Goal: Information Seeking & Learning: Learn about a topic

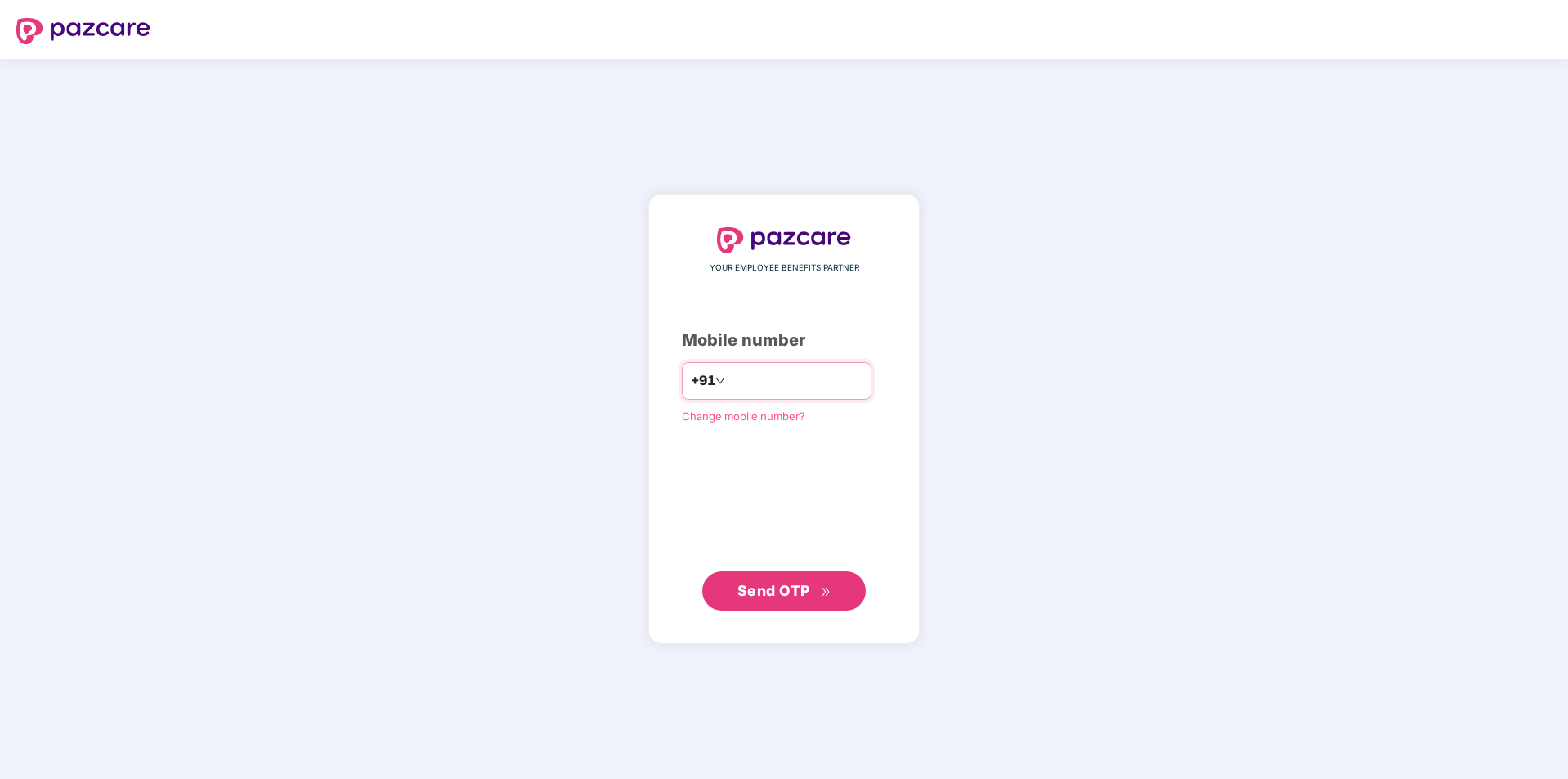
click at [751, 380] on input "number" at bounding box center [795, 381] width 134 height 26
type input "**********"
click at [776, 584] on span "Send OTP" at bounding box center [773, 590] width 73 height 18
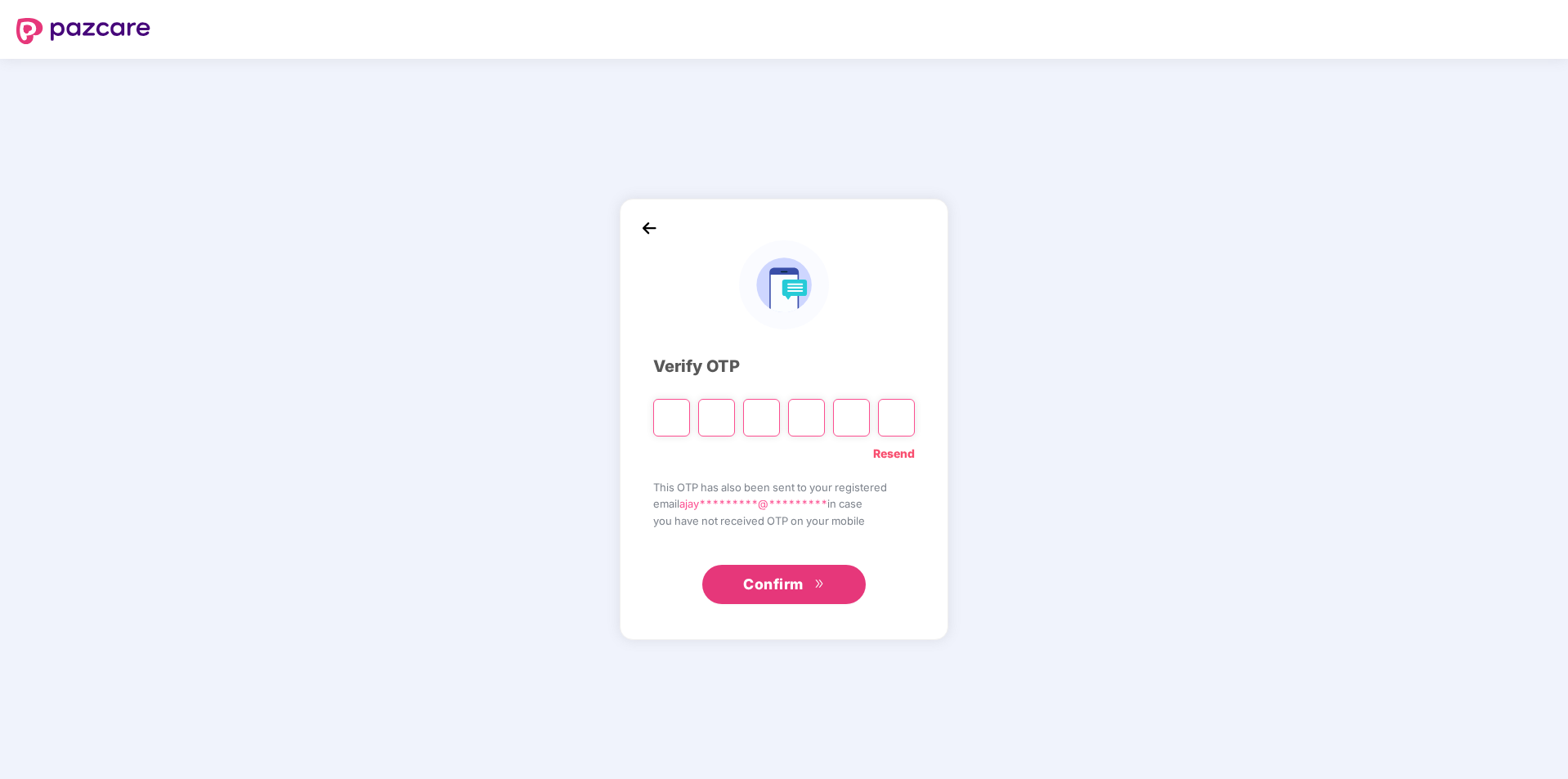
type input "*"
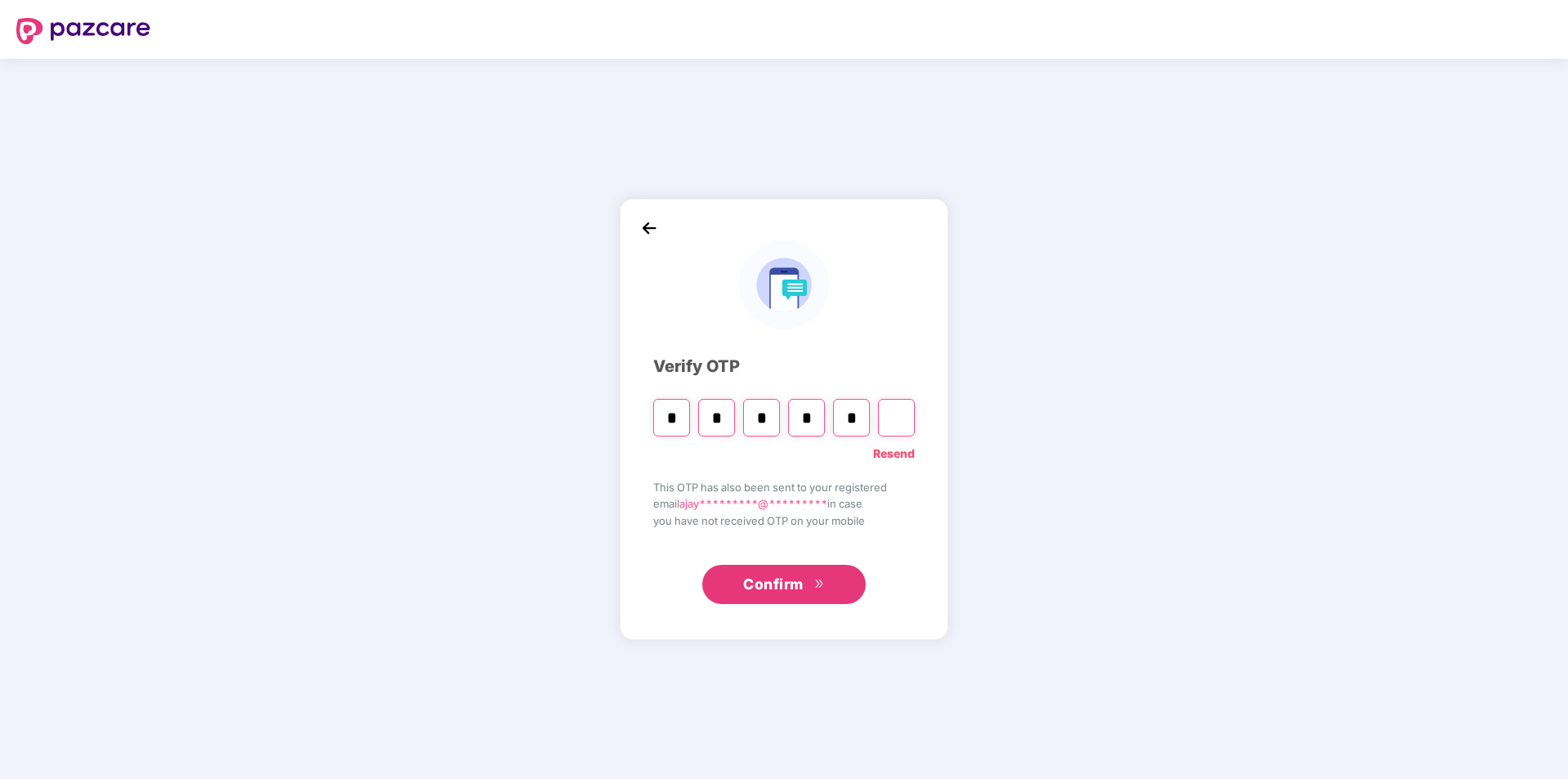
type input "*"
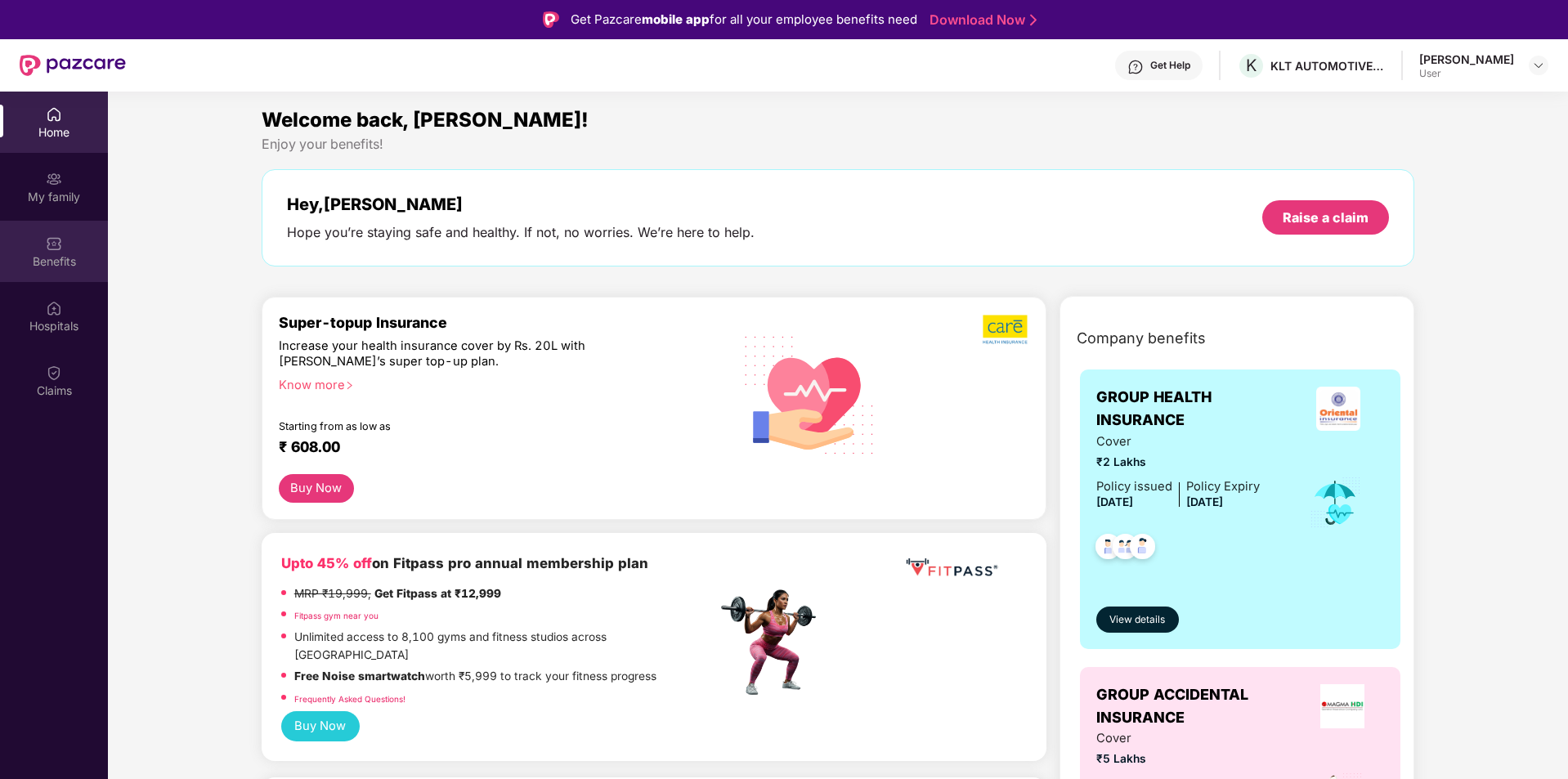
click at [54, 248] on img at bounding box center [54, 243] width 17 height 17
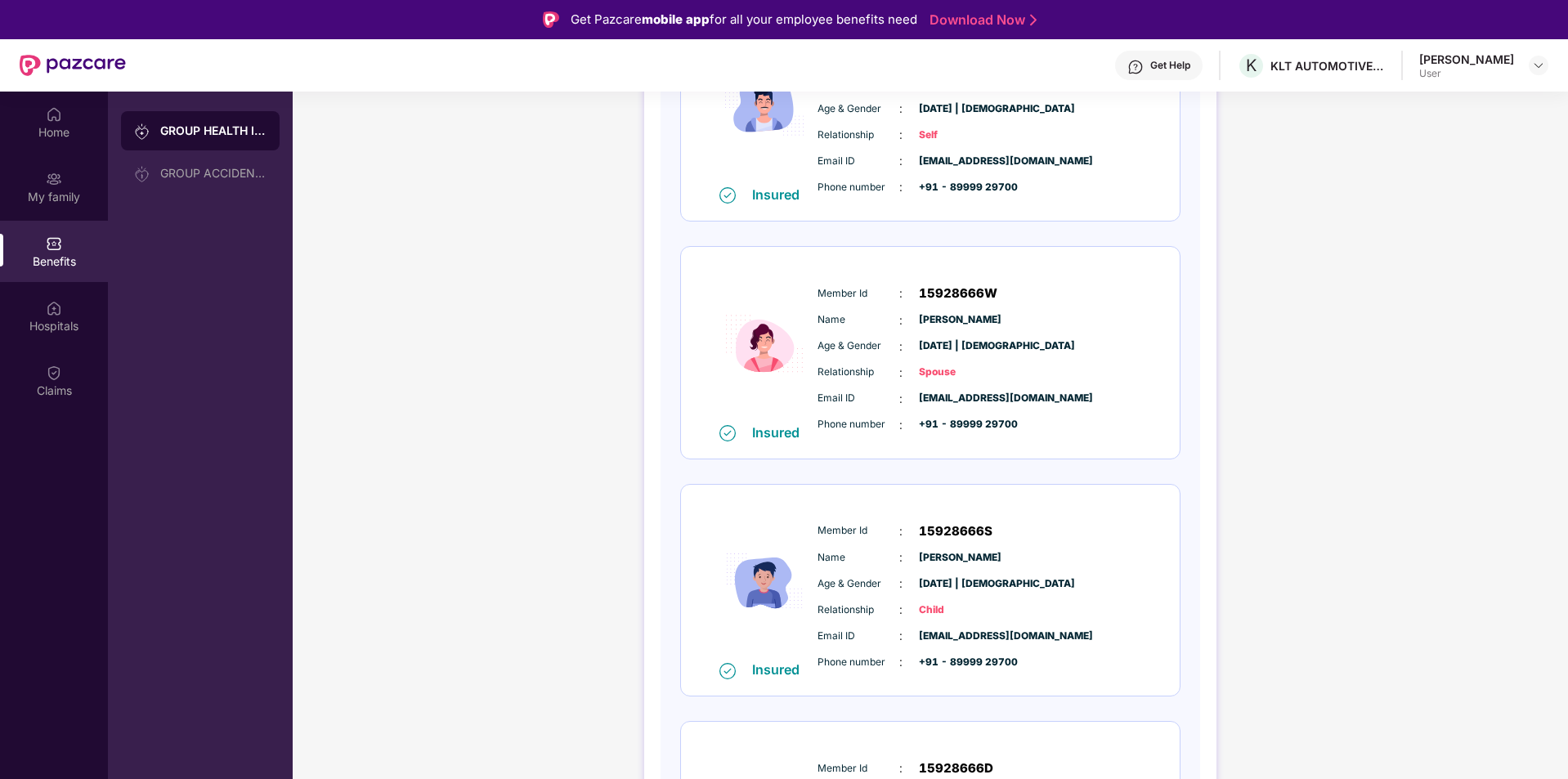
scroll to position [163, 0]
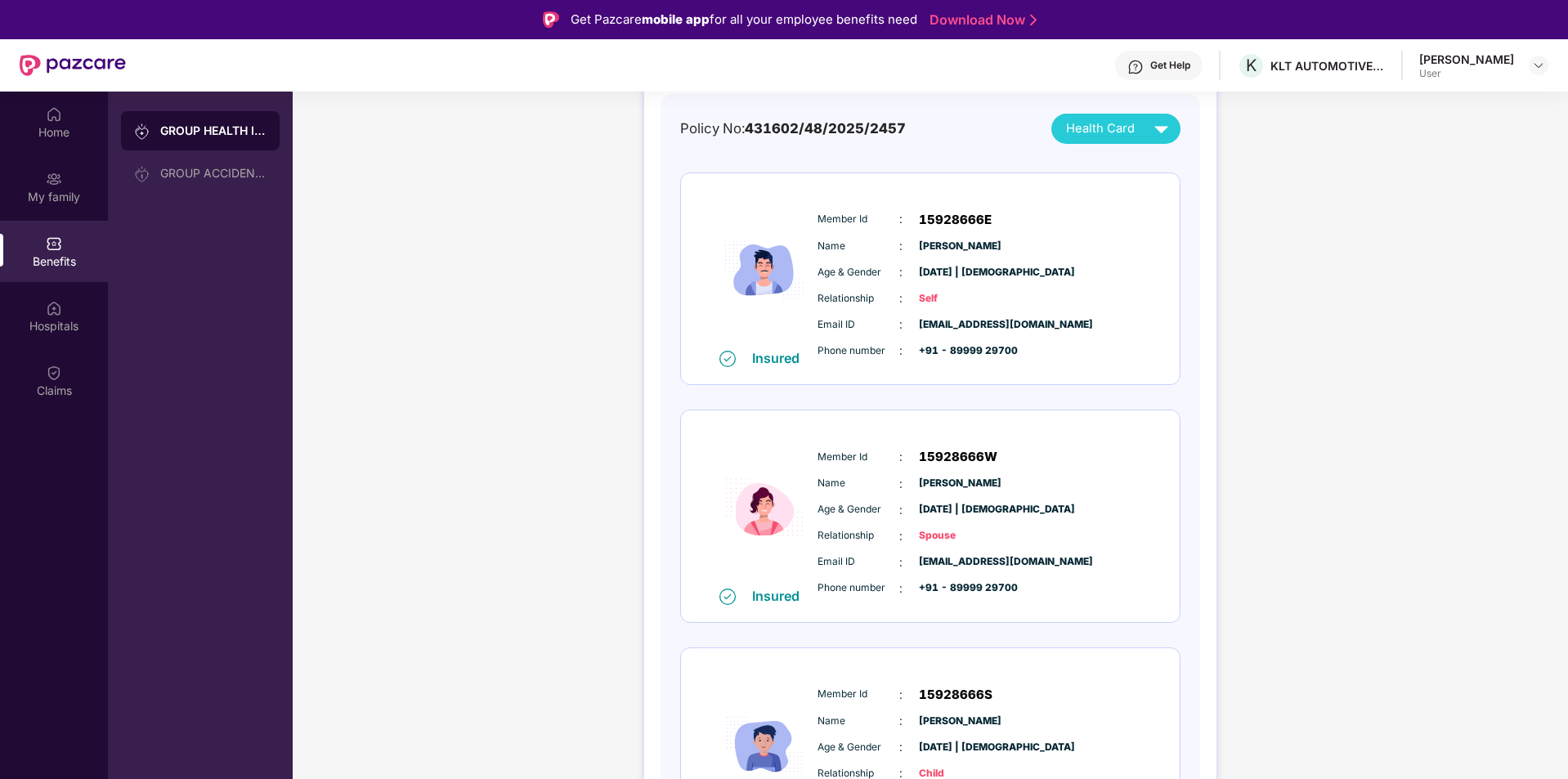
click at [759, 256] on img at bounding box center [764, 270] width 98 height 159
click at [1161, 125] on img at bounding box center [1161, 128] width 29 height 29
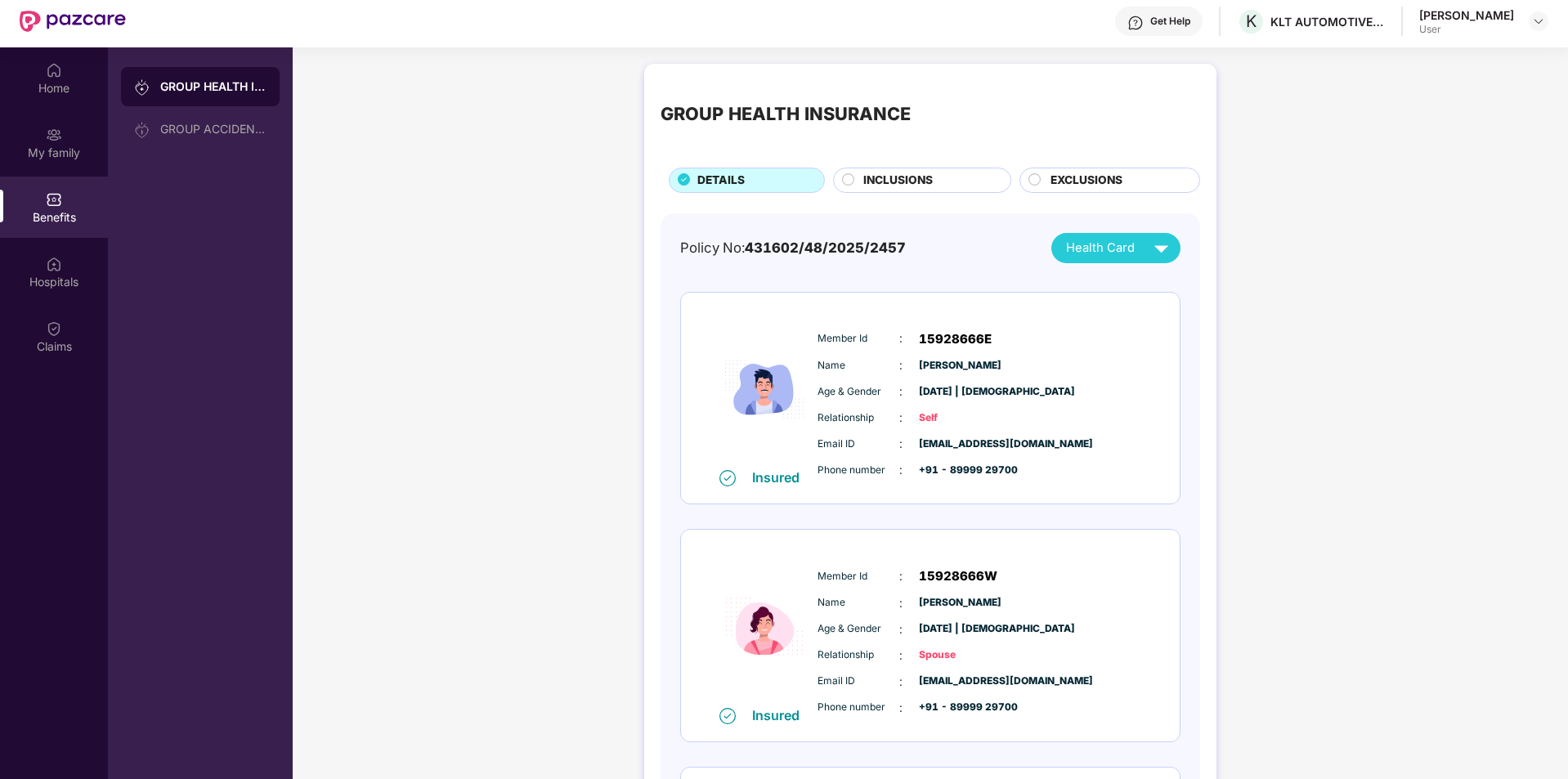
scroll to position [0, 0]
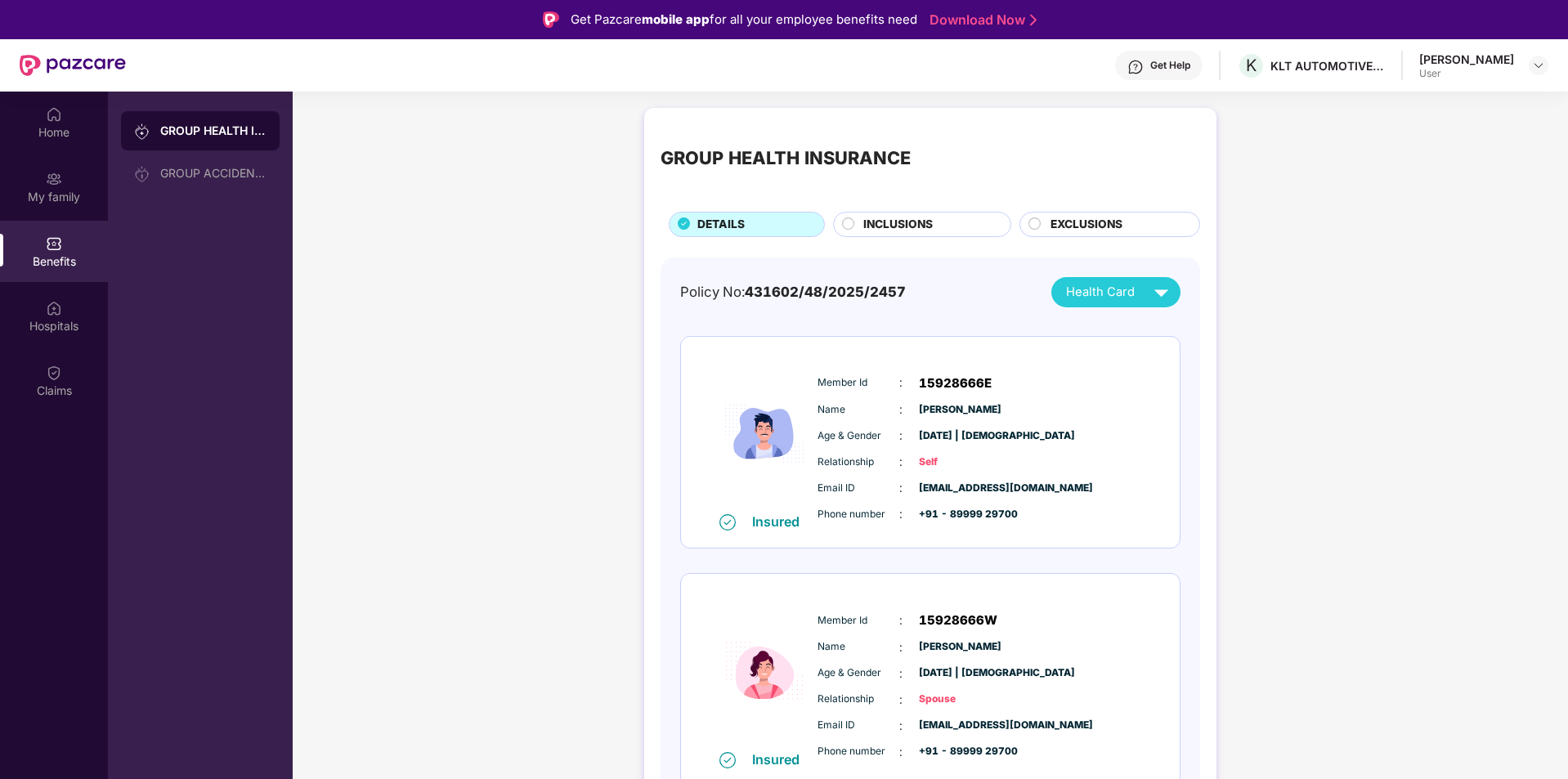
click at [913, 218] on span "INCLUSIONS" at bounding box center [898, 225] width 69 height 18
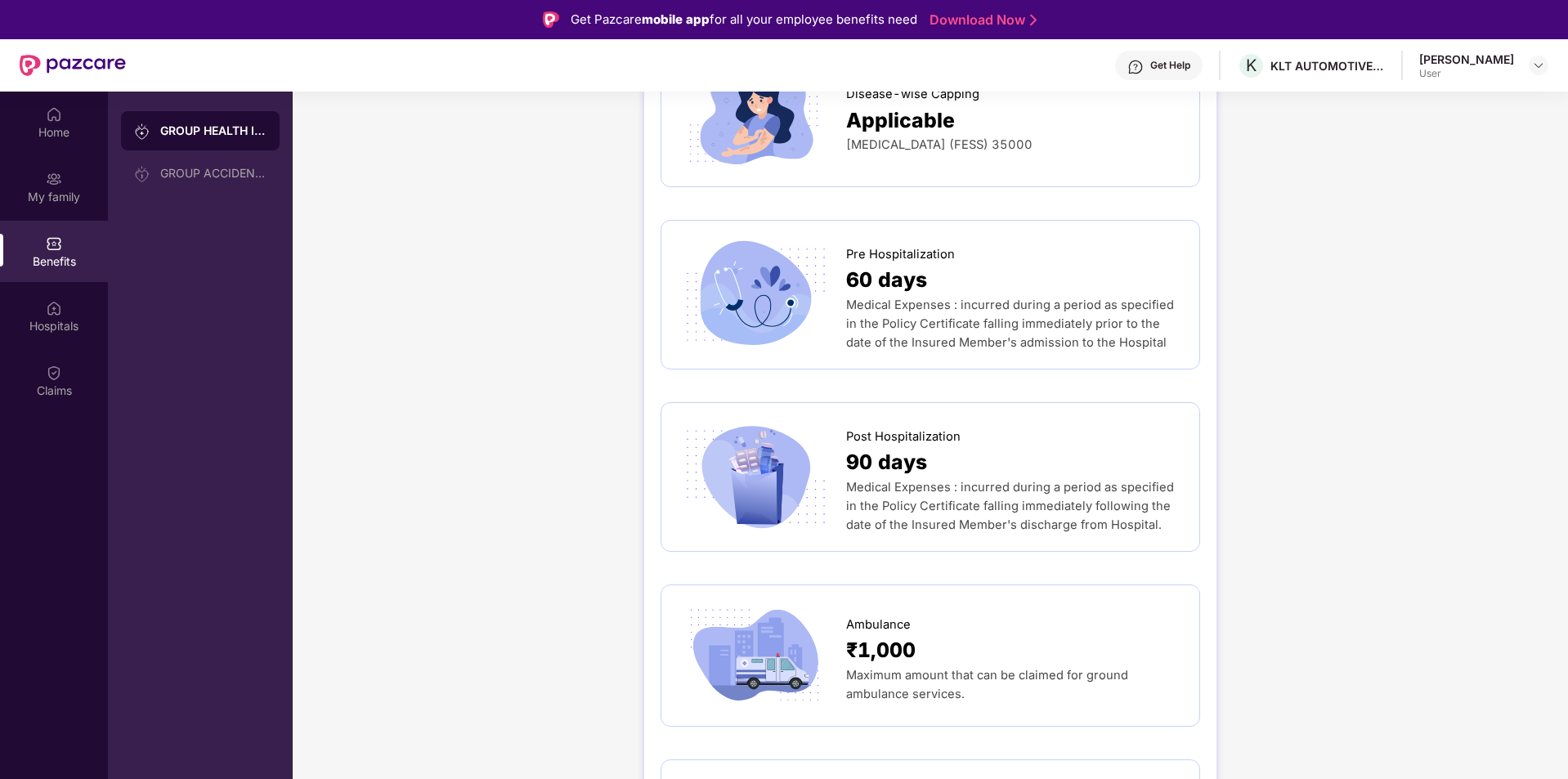
scroll to position [900, 0]
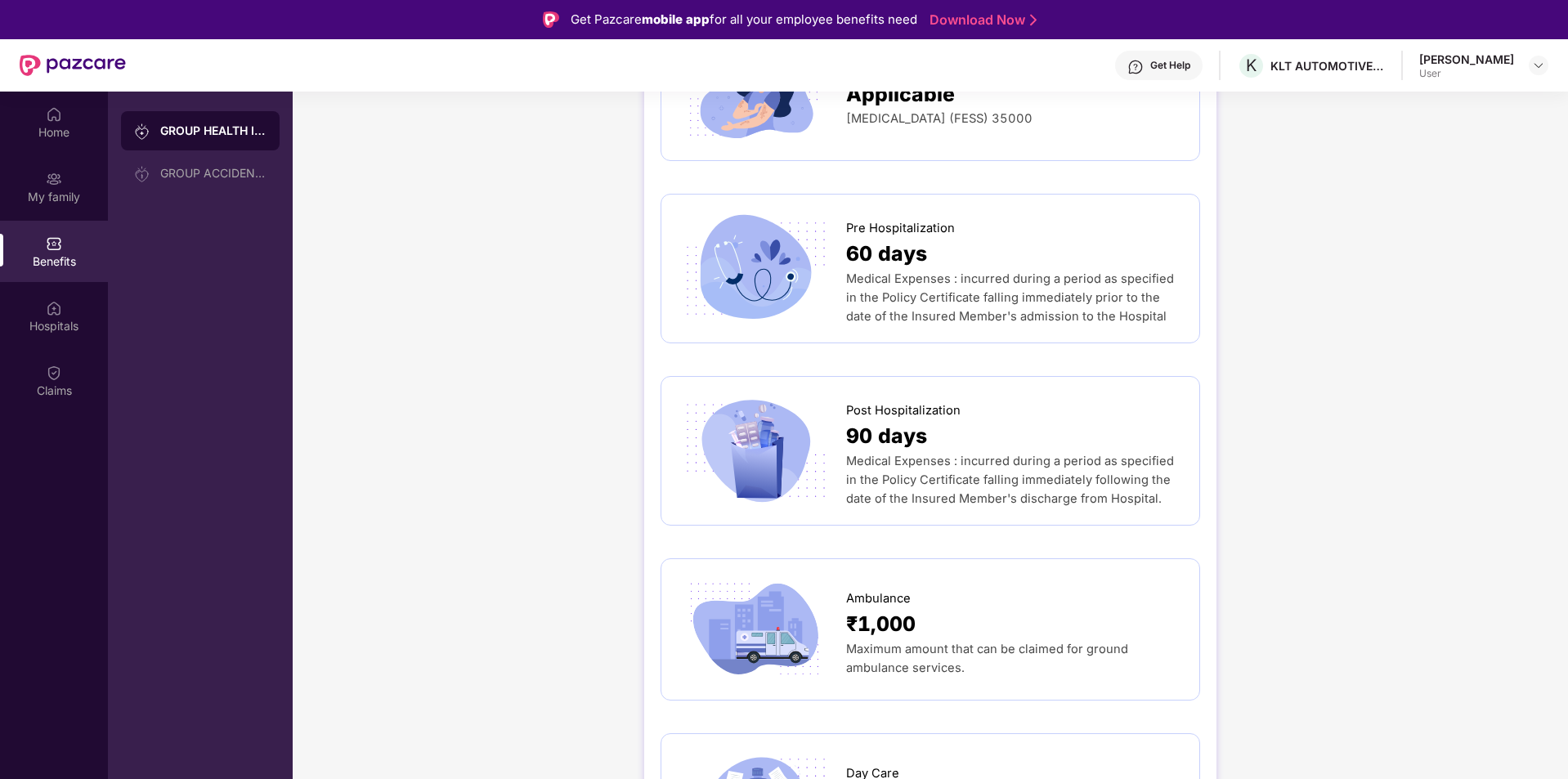
click at [887, 238] on span "60 days" at bounding box center [887, 254] width 81 height 32
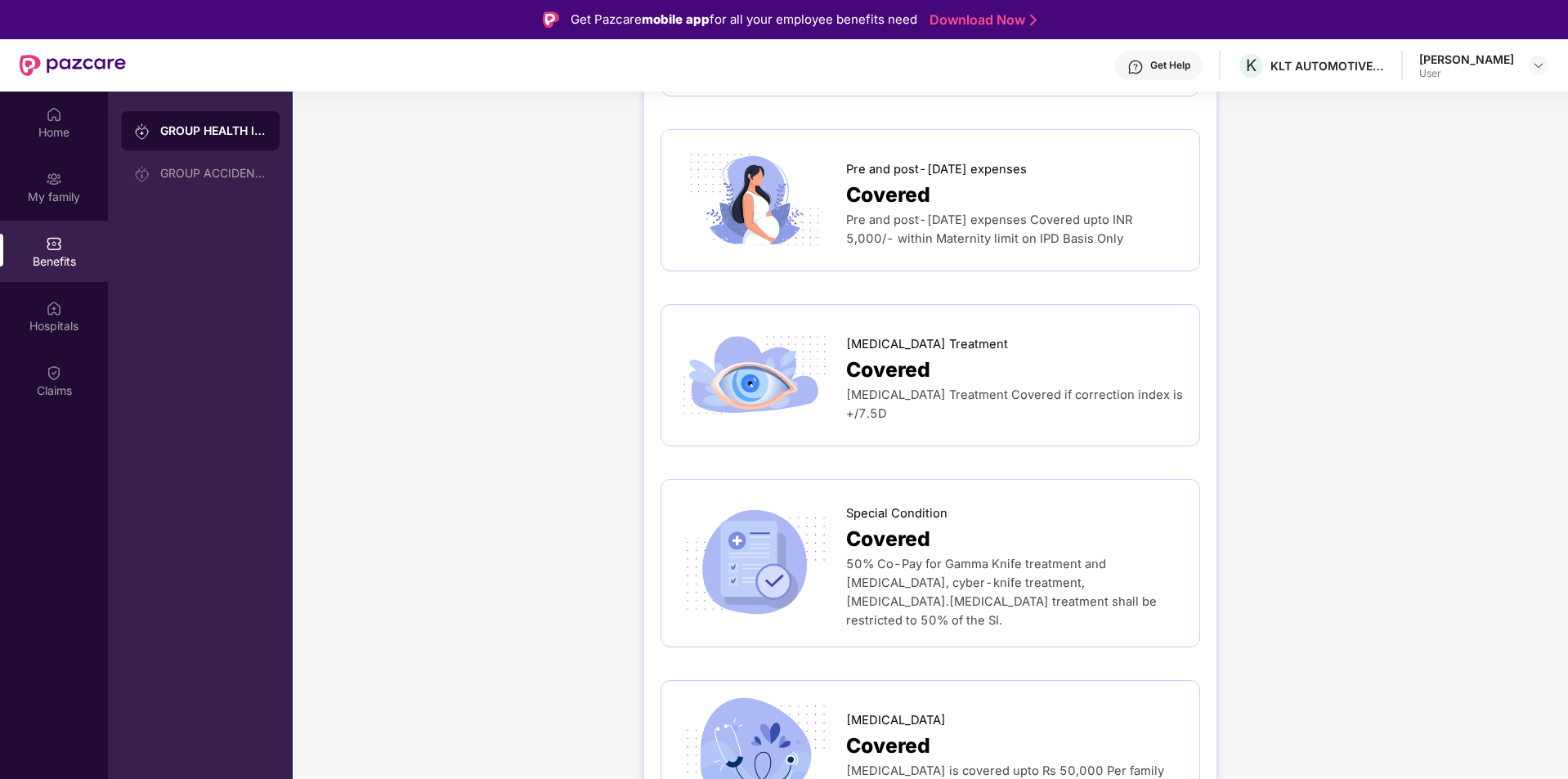
scroll to position [2371, 0]
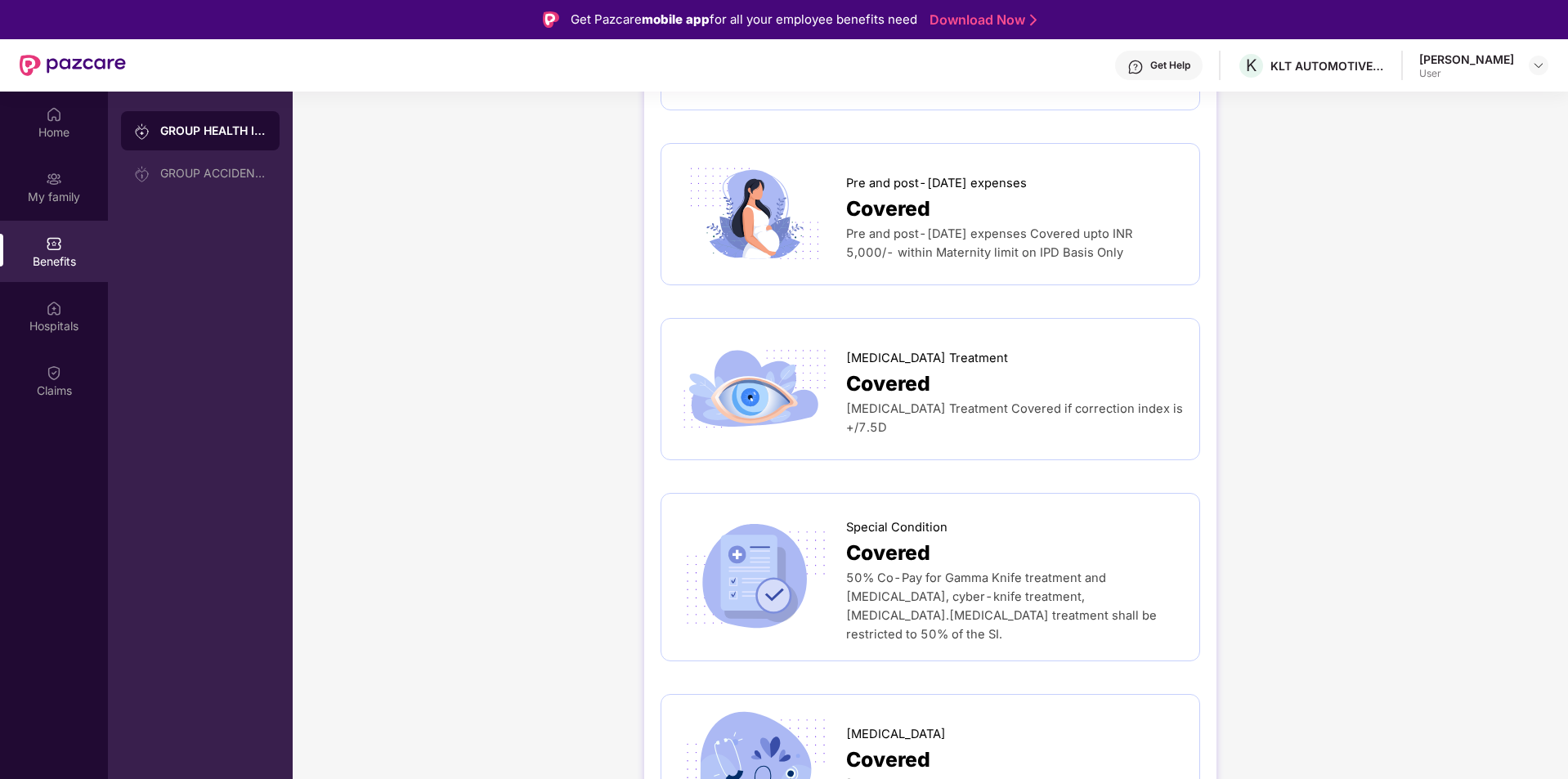
click at [753, 358] on img at bounding box center [755, 389] width 155 height 108
click at [1059, 401] on span "[MEDICAL_DATA] Treatment Covered if correction index is +/7.5D" at bounding box center [1014, 418] width 336 height 33
click at [1055, 401] on span "[MEDICAL_DATA] Treatment Covered if correction index is +/7.5D" at bounding box center [1014, 418] width 336 height 33
click at [884, 368] on span "Covered" at bounding box center [888, 384] width 84 height 32
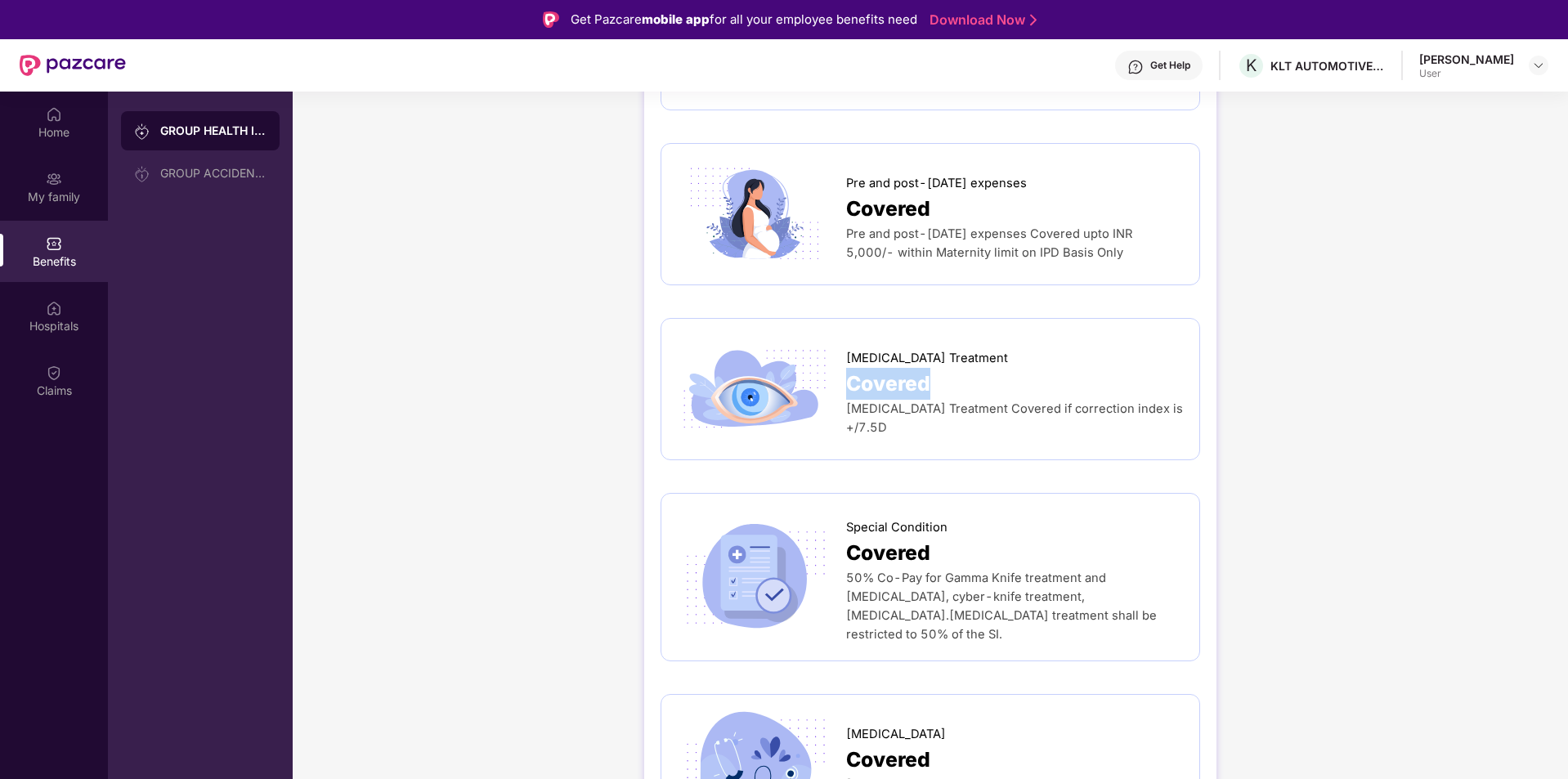
click at [884, 368] on span "Covered" at bounding box center [888, 384] width 84 height 32
click at [887, 349] on span "[MEDICAL_DATA] Treatment" at bounding box center [927, 359] width 162 height 18
click at [763, 352] on img at bounding box center [755, 389] width 155 height 108
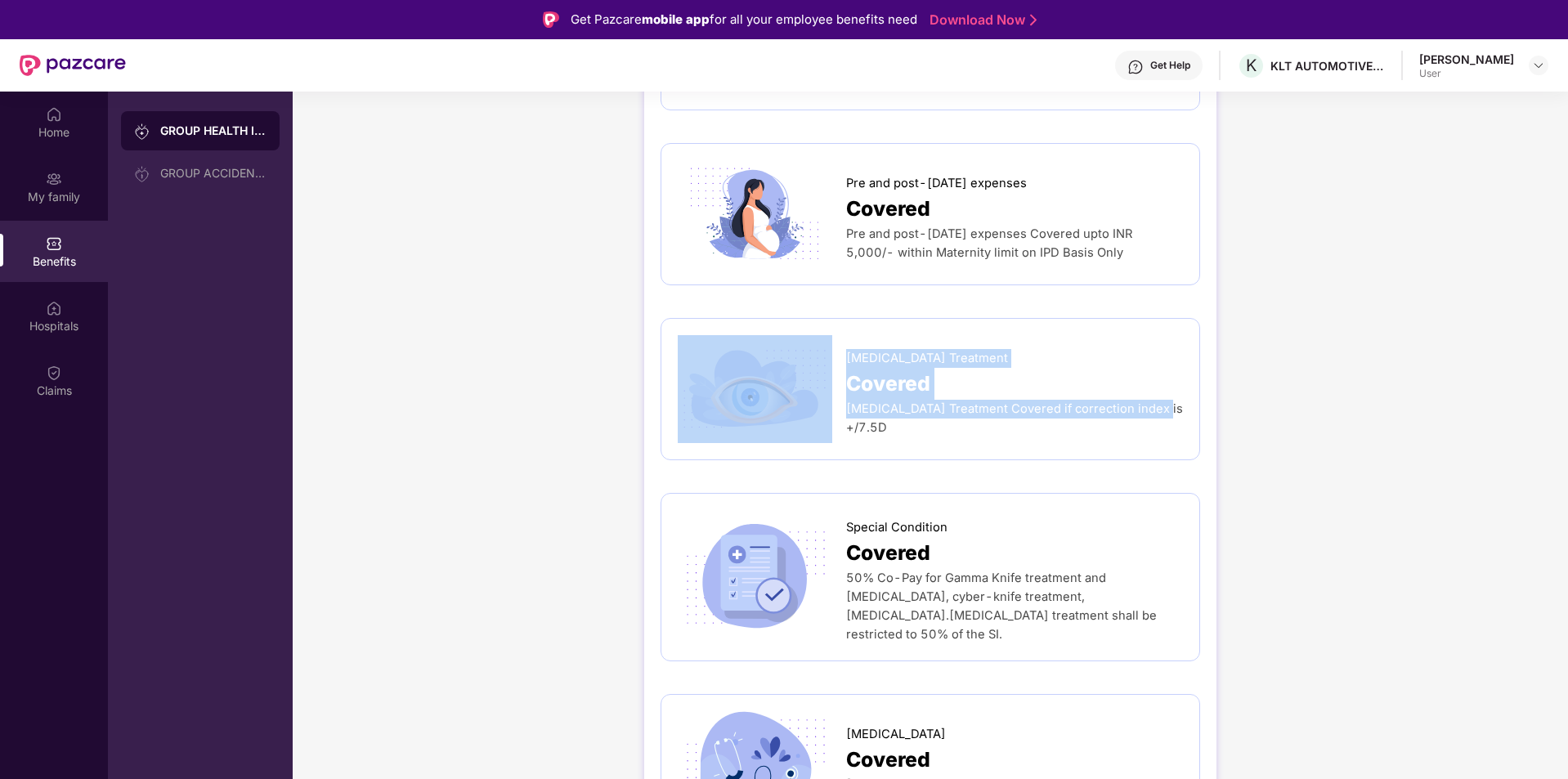
drag, startPoint x: 844, startPoint y: 382, endPoint x: 1162, endPoint y: 380, distance: 318.0
click at [1162, 380] on div "[MEDICAL_DATA] Treatment Covered [MEDICAL_DATA] Treatment Covered if correction…" at bounding box center [930, 389] width 505 height 108
copy div "[MEDICAL_DATA] Treatment Covered [MEDICAL_DATA] Treatment Covered if correction…"
click at [947, 368] on div "Covered" at bounding box center [1014, 384] width 336 height 32
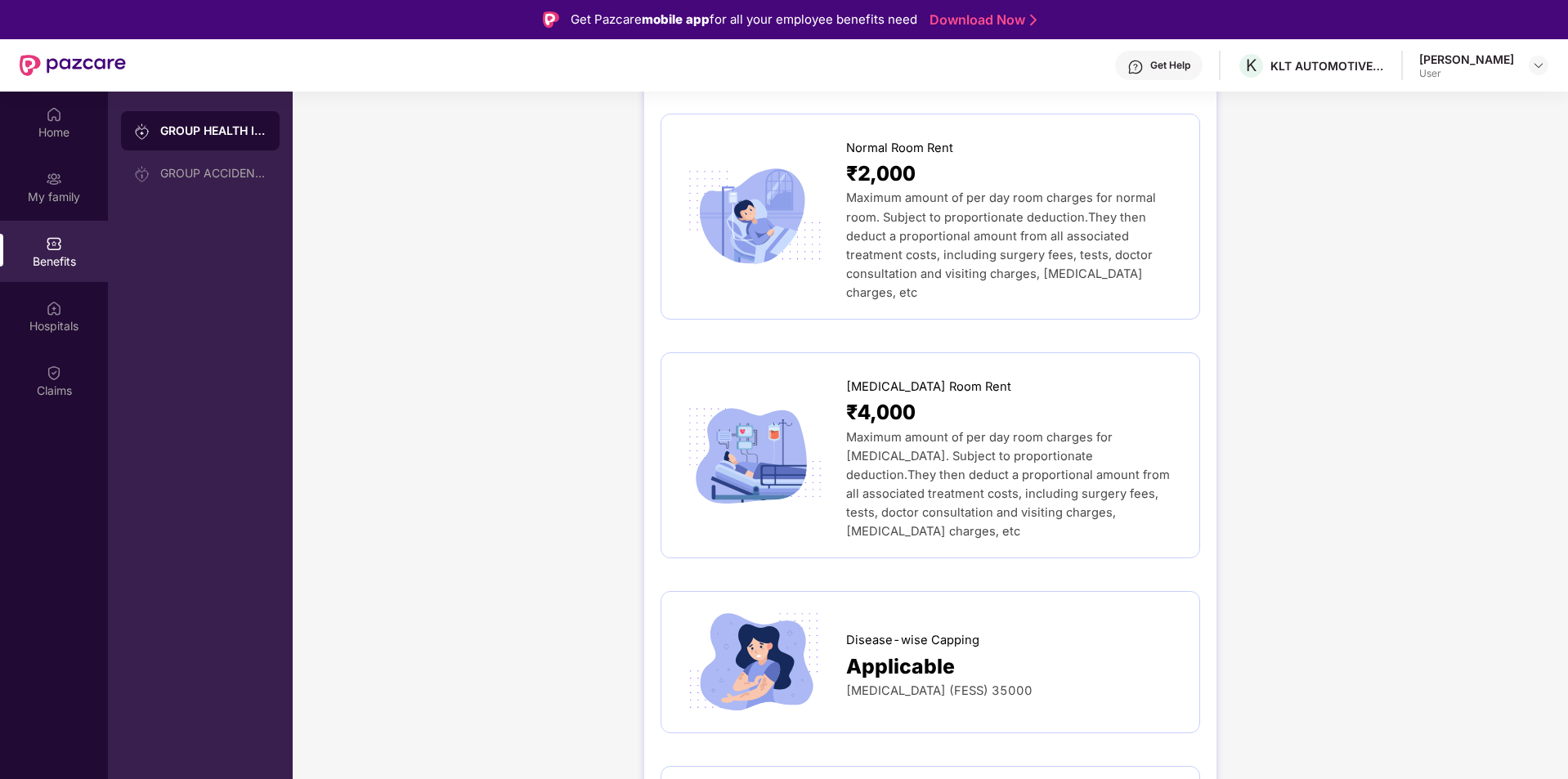
scroll to position [0, 0]
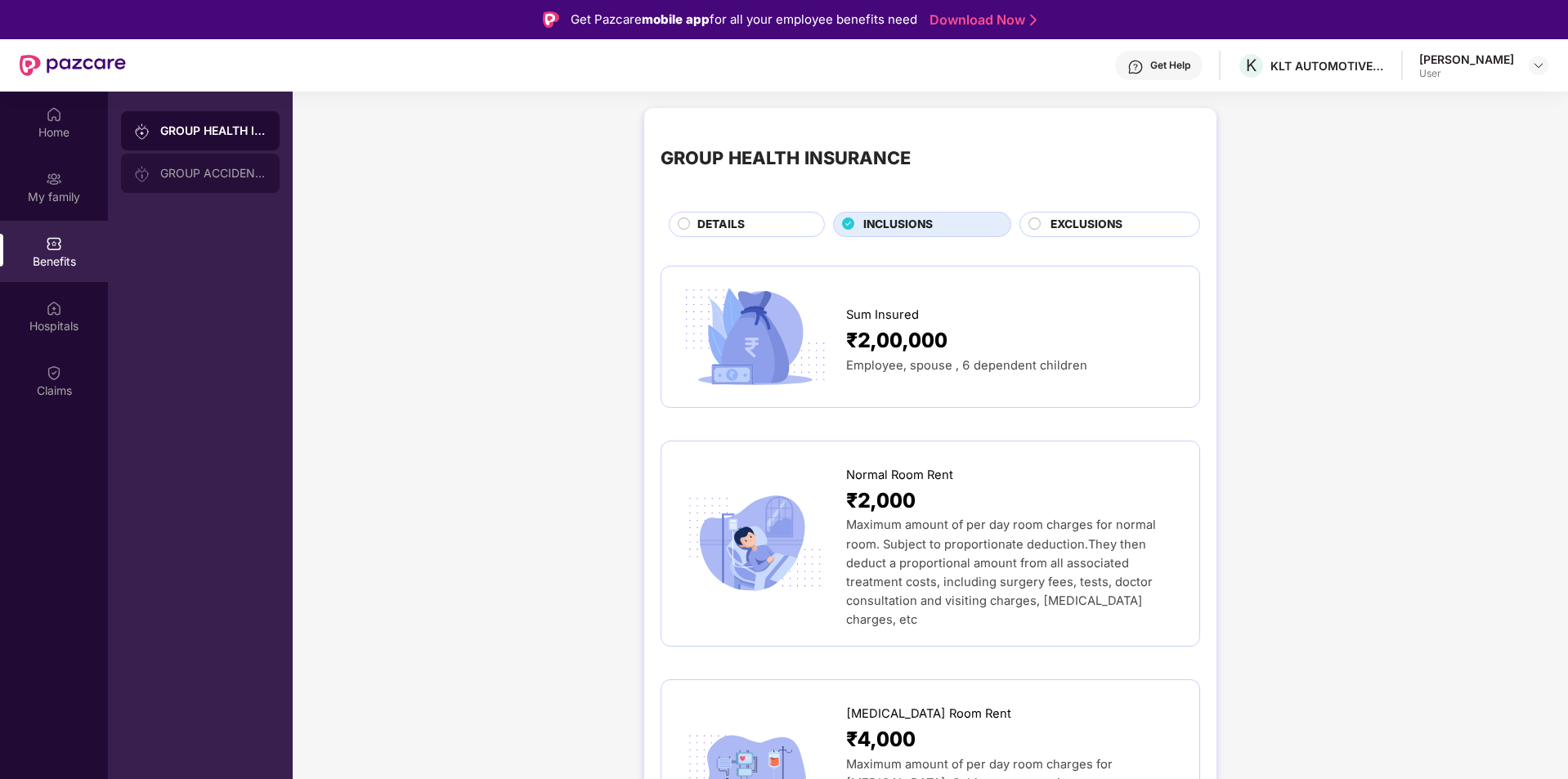
click at [219, 170] on div "GROUP ACCIDENTAL INSURANCE" at bounding box center [213, 173] width 106 height 13
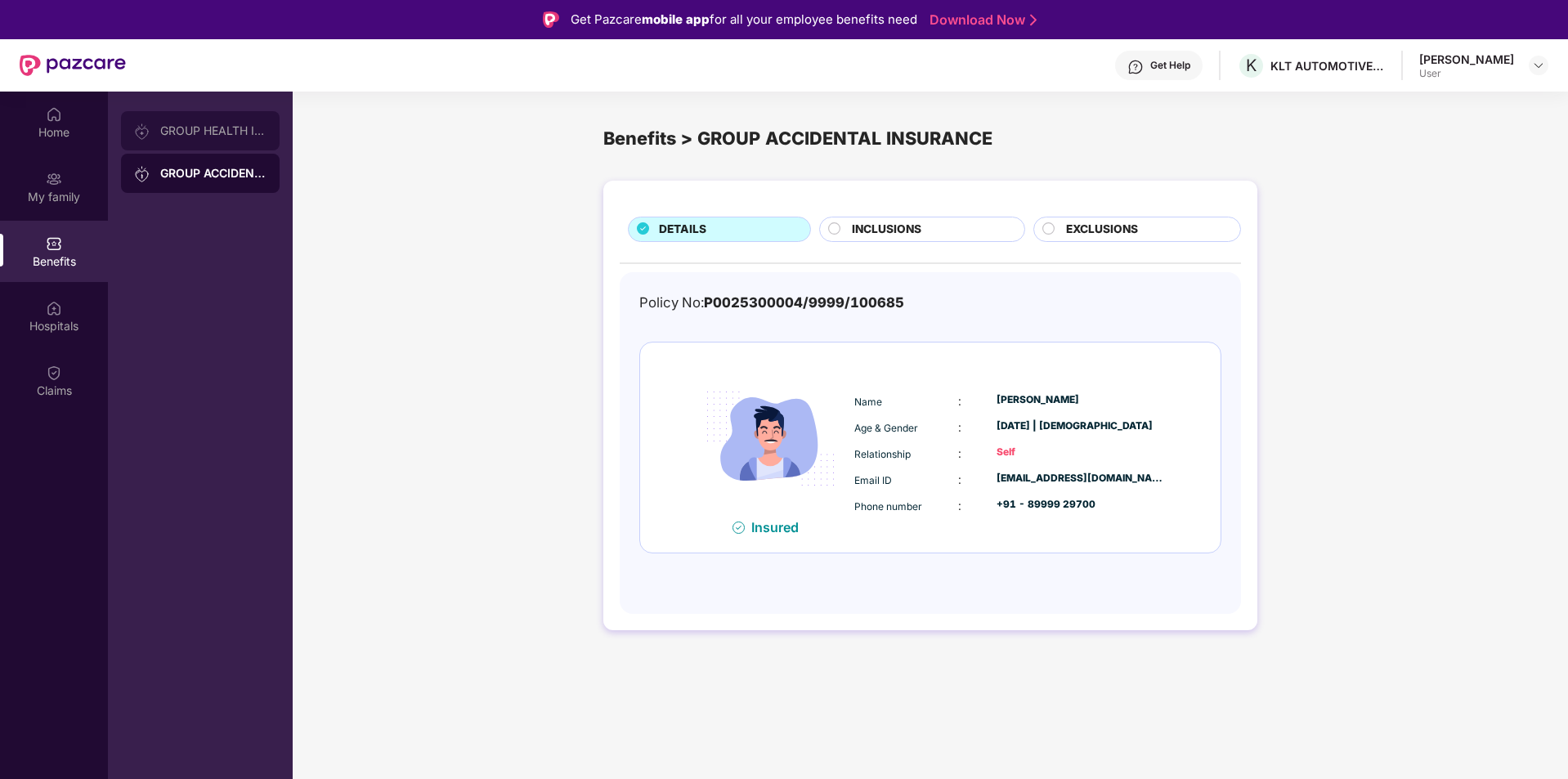
click at [189, 124] on div "GROUP HEALTH INSURANCE" at bounding box center [200, 131] width 159 height 40
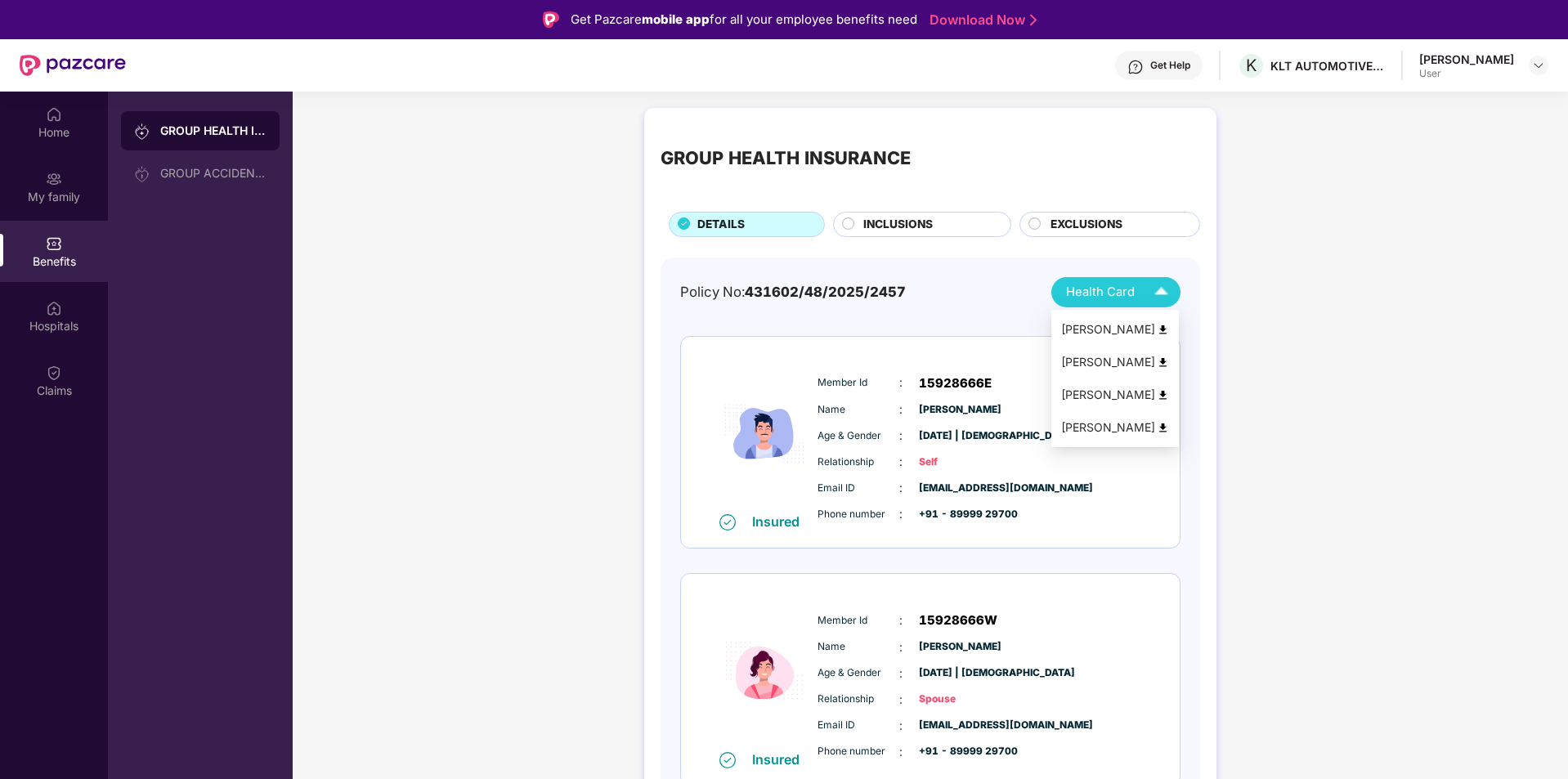
click at [1164, 291] on img at bounding box center [1161, 292] width 29 height 29
click at [1377, 510] on div "GROUP HEALTH INSURANCE DETAILS INCLUSIONS EXCLUSIONS Policy No: 431602/48/2025/…" at bounding box center [931, 731] width 1276 height 1263
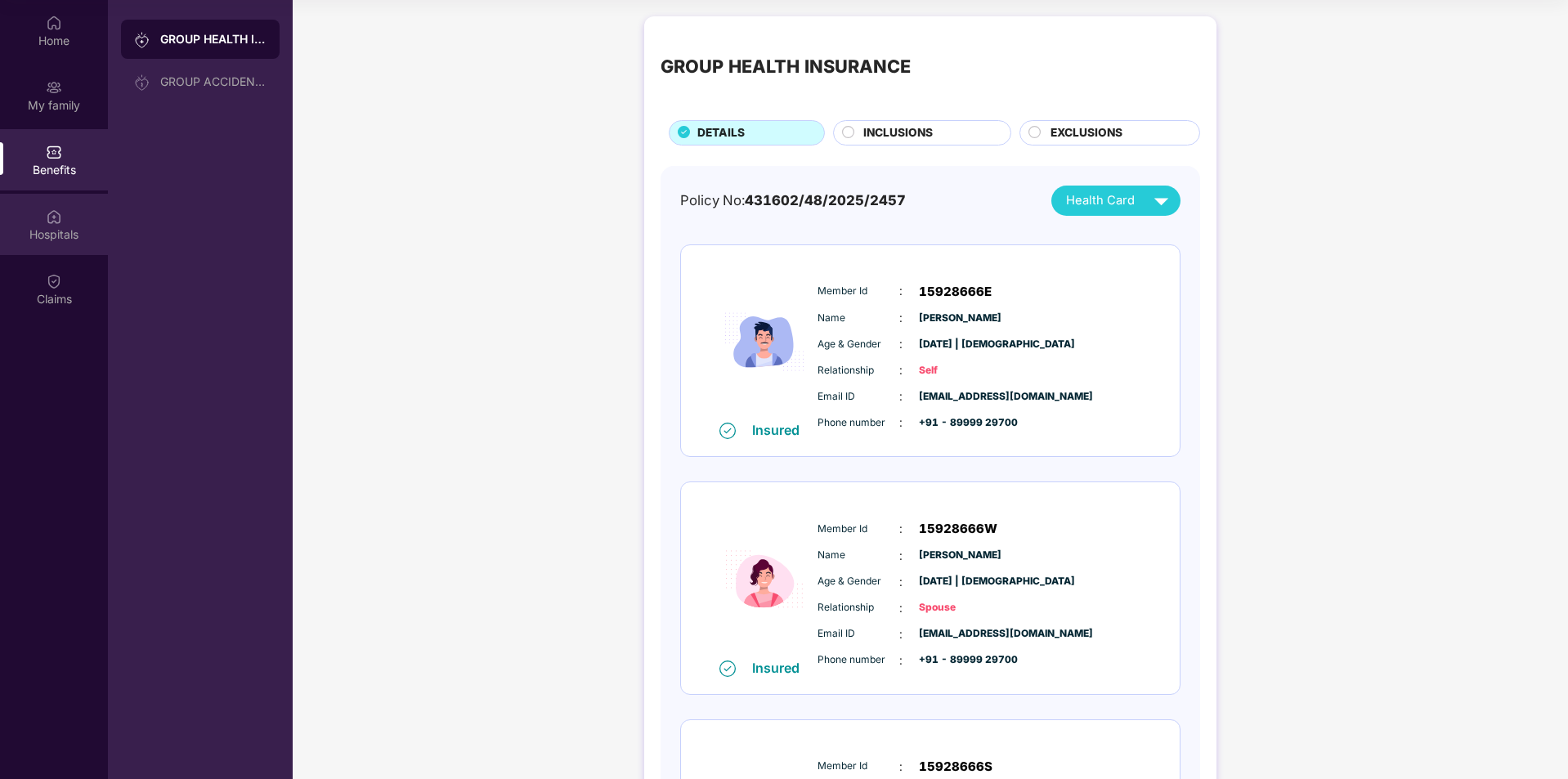
click at [61, 223] on img at bounding box center [54, 217] width 17 height 17
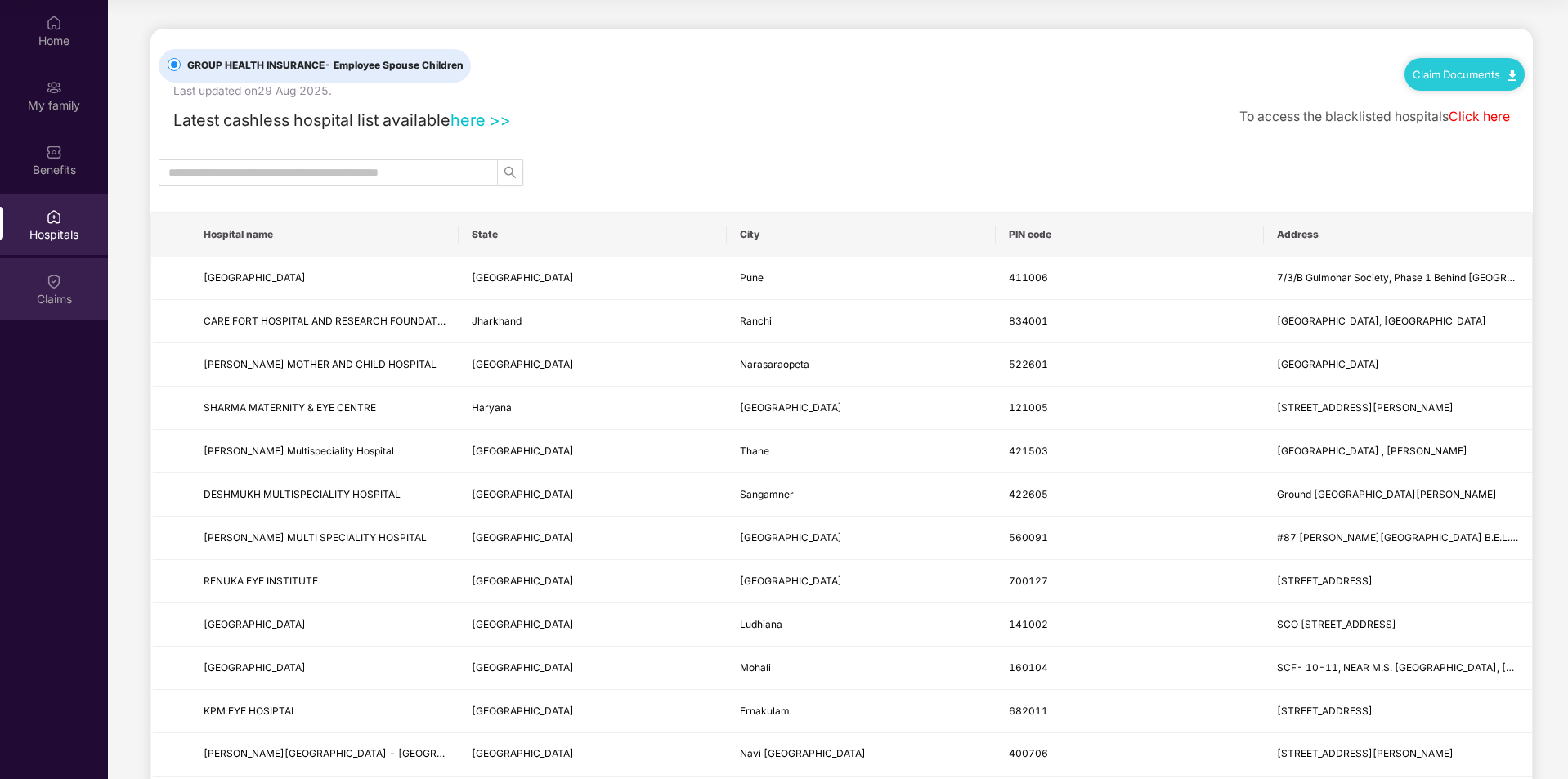
click at [53, 281] on img at bounding box center [54, 281] width 17 height 17
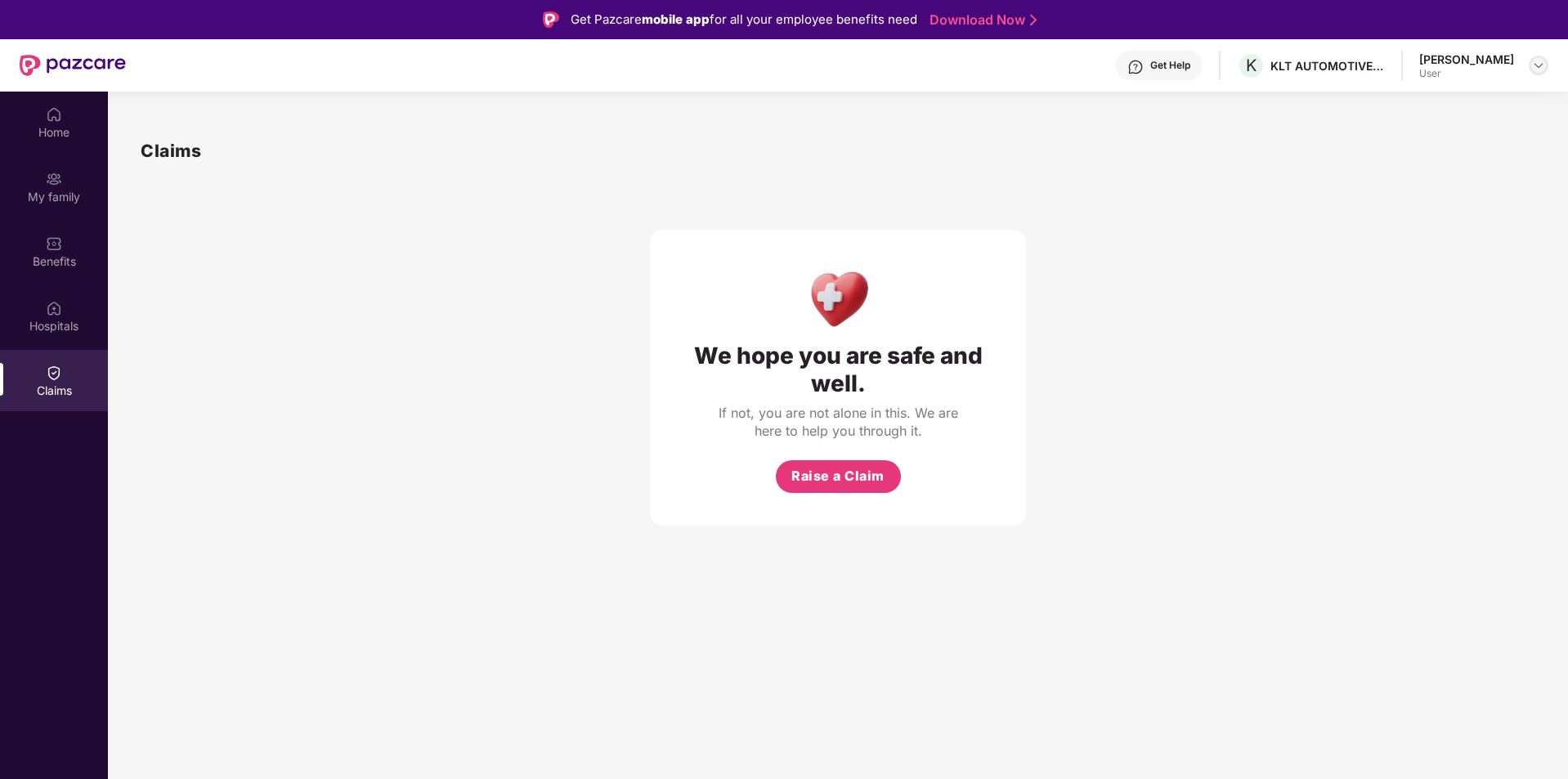
click at [1541, 62] on img at bounding box center [1539, 65] width 13 height 13
click at [1390, 102] on div "Logout" at bounding box center [1461, 104] width 213 height 32
